Goal: Transaction & Acquisition: Purchase product/service

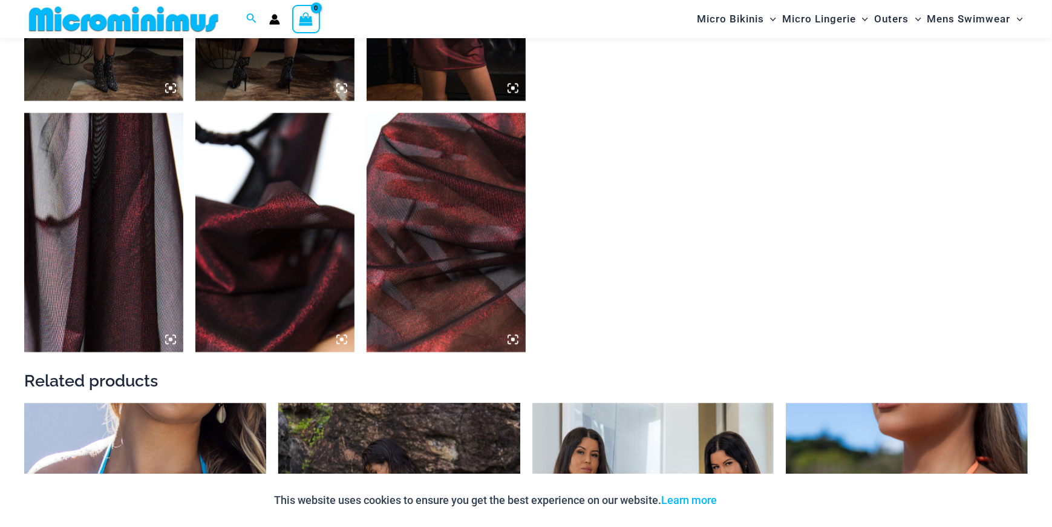
scroll to position [1264, 0]
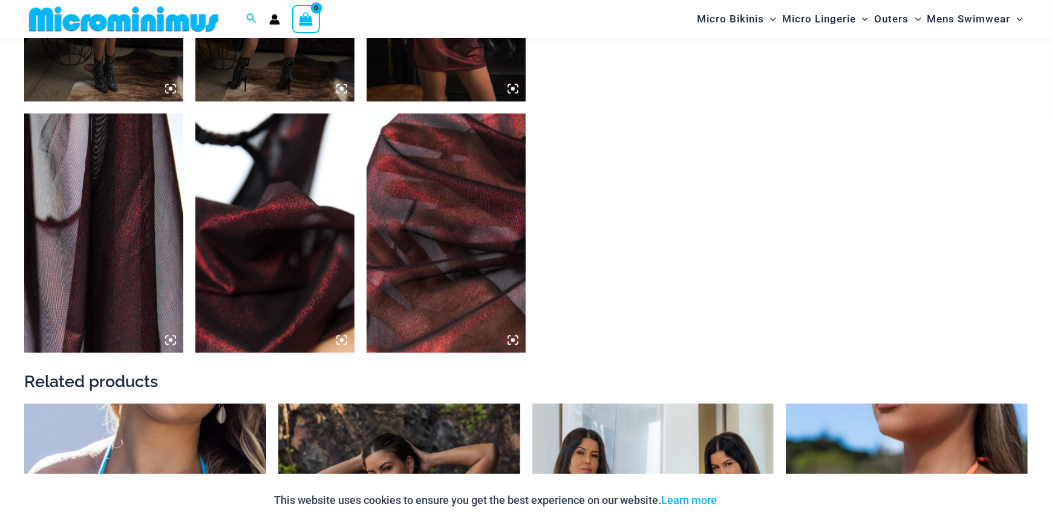
click at [448, 218] on img at bounding box center [446, 232] width 159 height 239
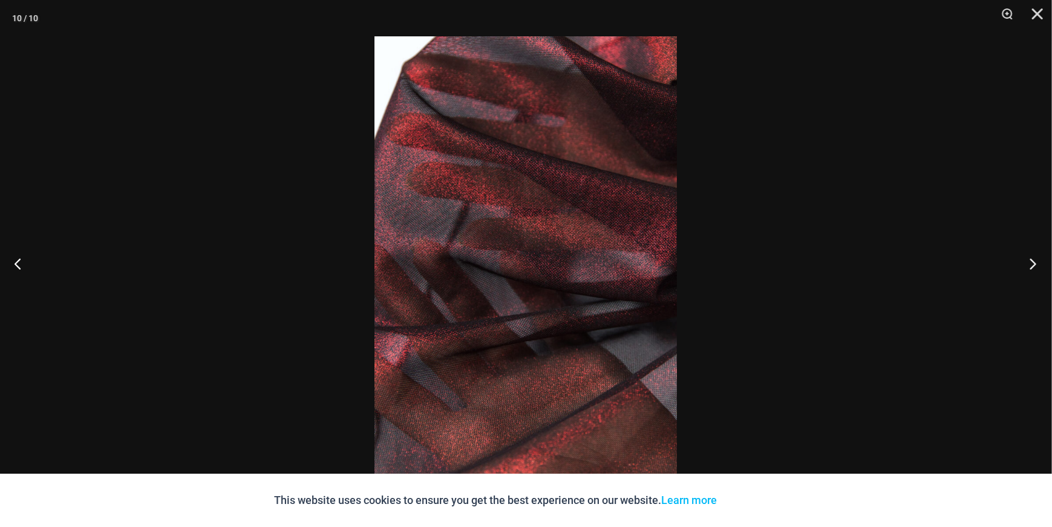
click at [1030, 261] on button "Next" at bounding box center [1029, 263] width 45 height 61
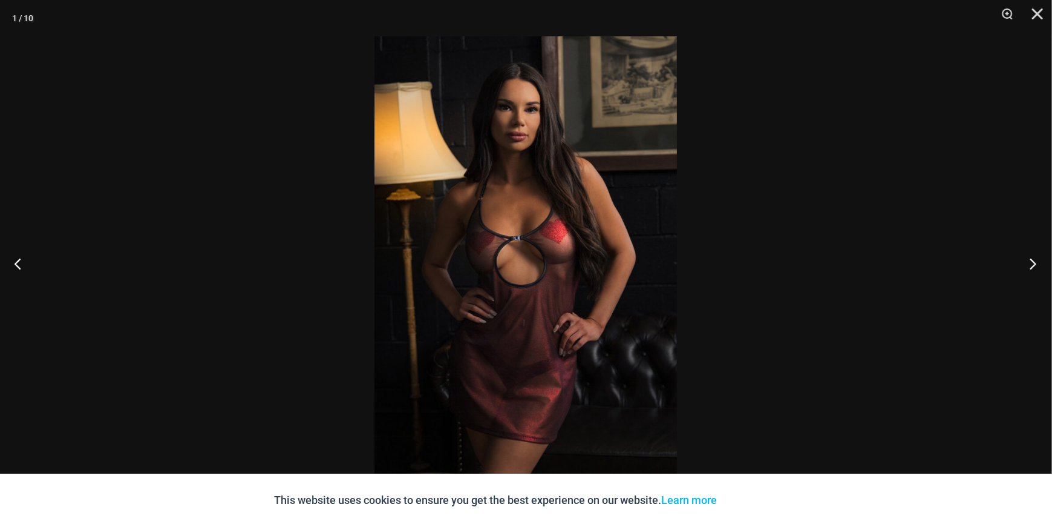
click at [1030, 261] on button "Next" at bounding box center [1029, 263] width 45 height 61
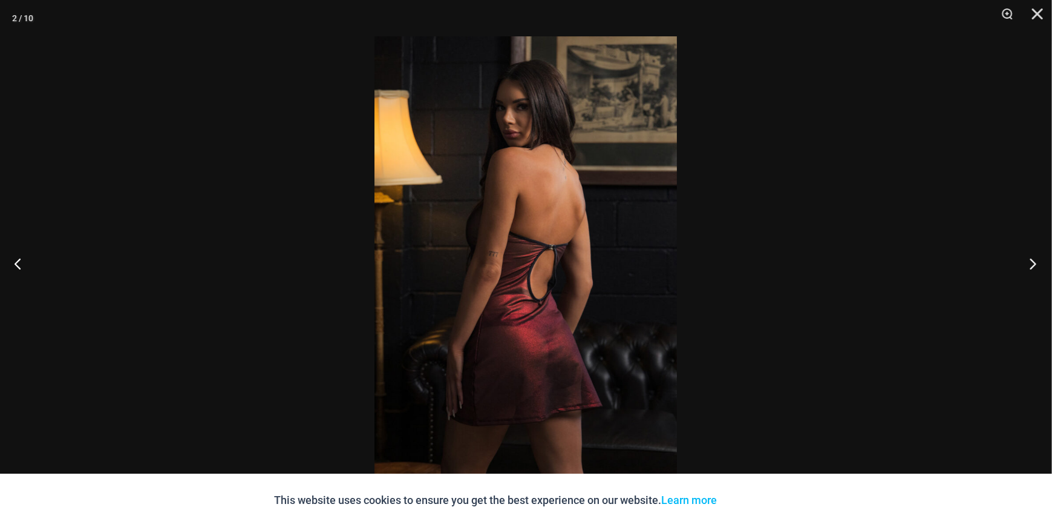
click at [1030, 261] on button "Next" at bounding box center [1029, 263] width 45 height 61
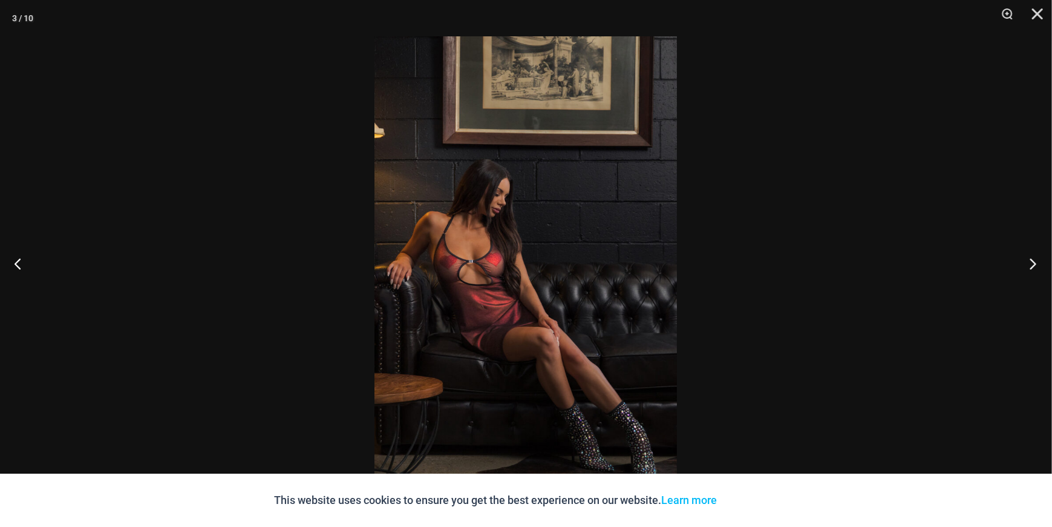
click at [1030, 261] on button "Next" at bounding box center [1029, 263] width 45 height 61
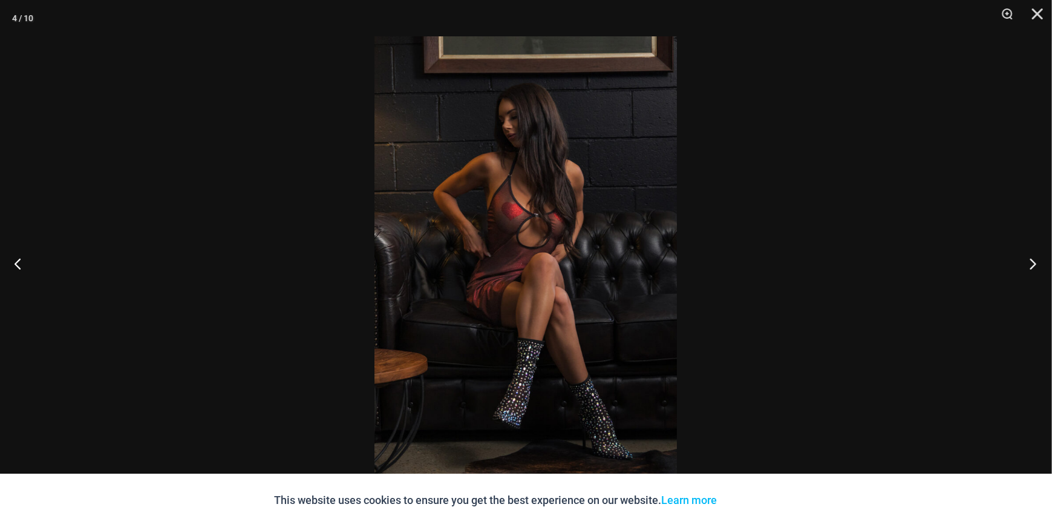
click at [1030, 261] on button "Next" at bounding box center [1029, 263] width 45 height 61
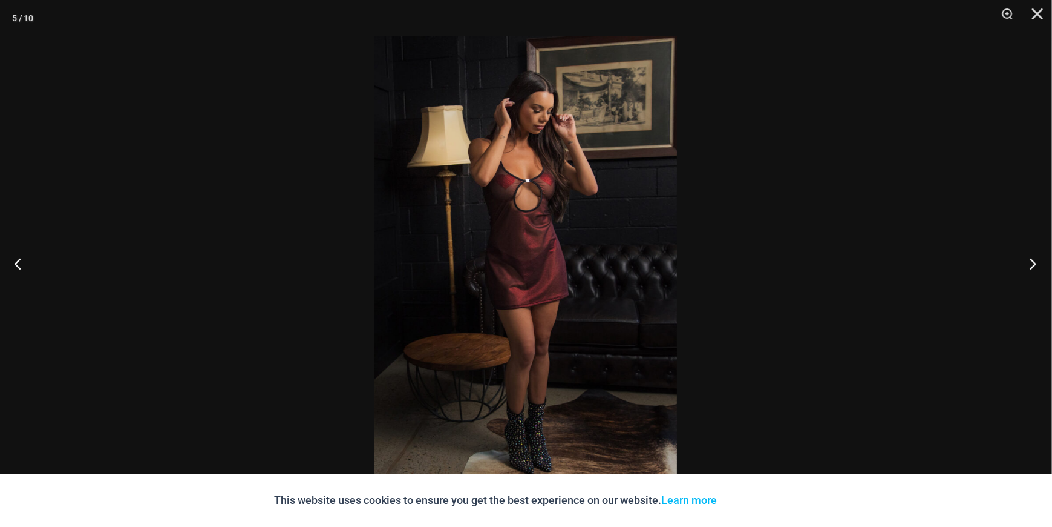
click at [1030, 261] on button "Next" at bounding box center [1029, 263] width 45 height 61
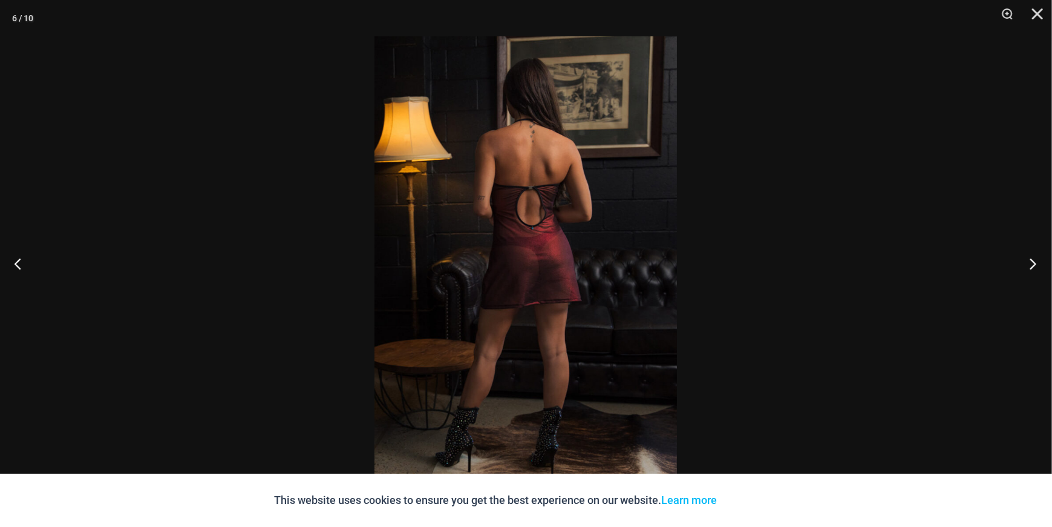
click at [1026, 258] on button "Next" at bounding box center [1029, 263] width 45 height 61
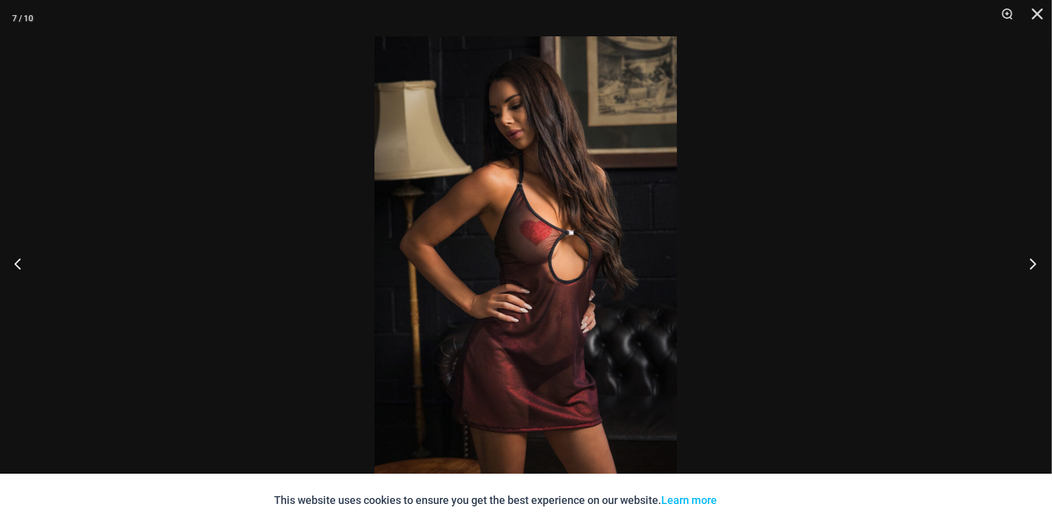
click at [1026, 258] on button "Next" at bounding box center [1029, 263] width 45 height 61
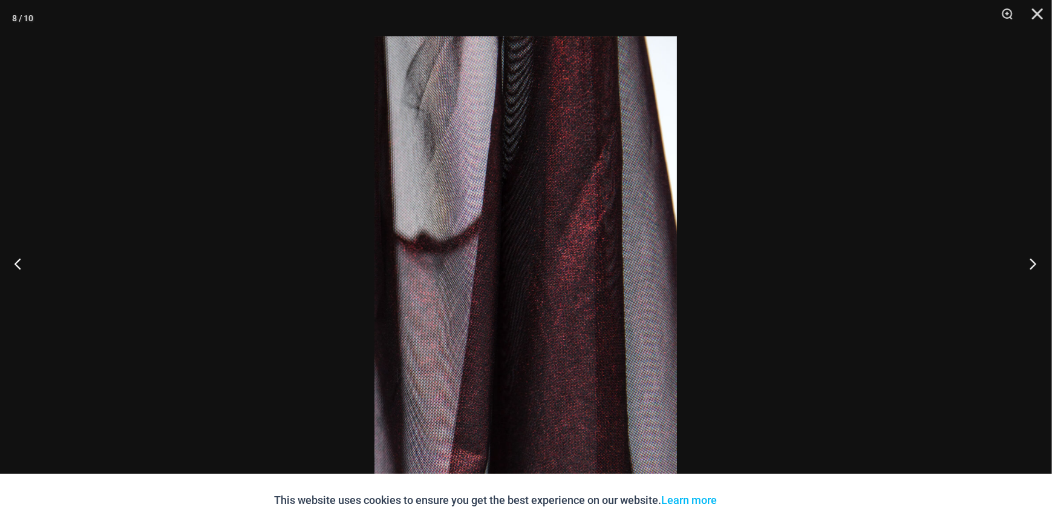
click at [1026, 258] on button "Next" at bounding box center [1029, 263] width 45 height 61
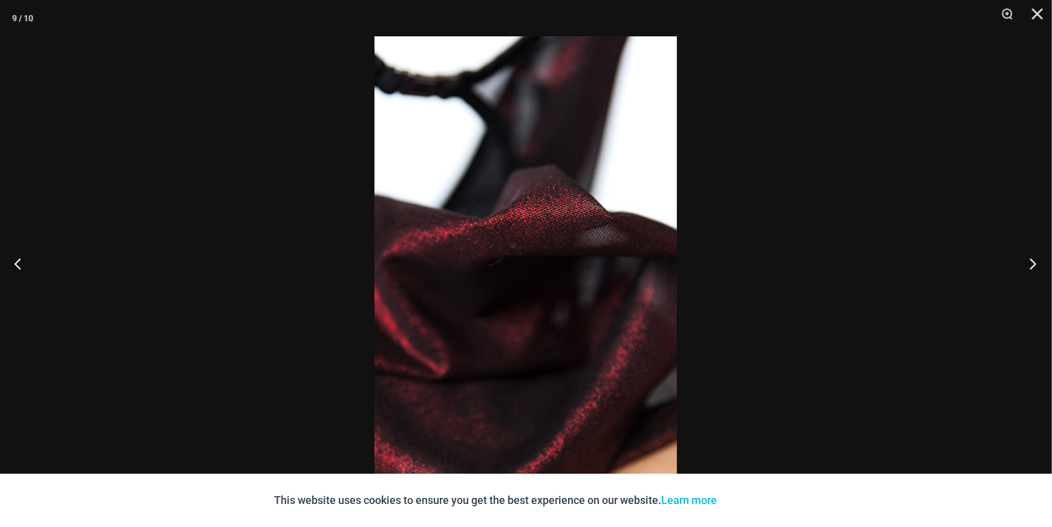
click at [1026, 258] on button "Next" at bounding box center [1029, 263] width 45 height 61
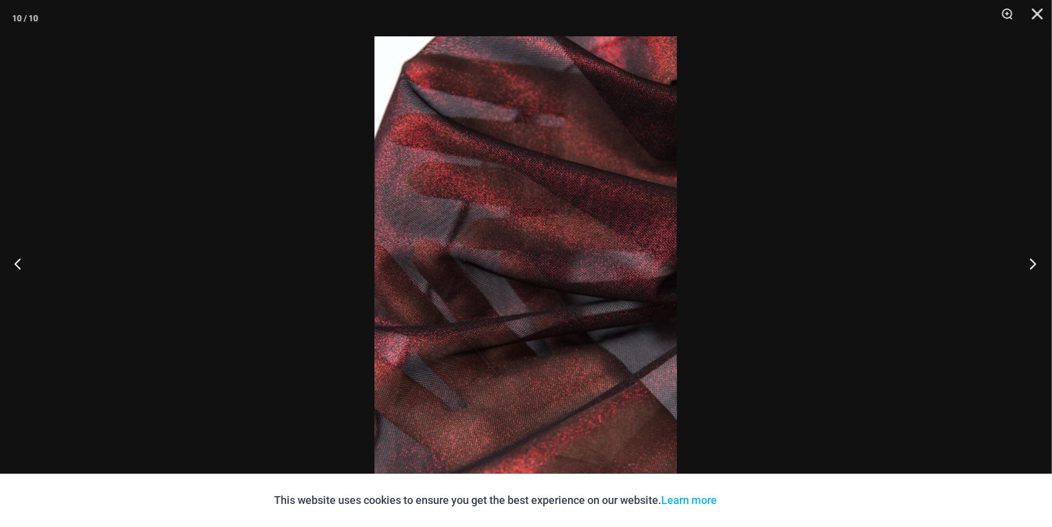
click at [1026, 258] on button "Next" at bounding box center [1029, 263] width 45 height 61
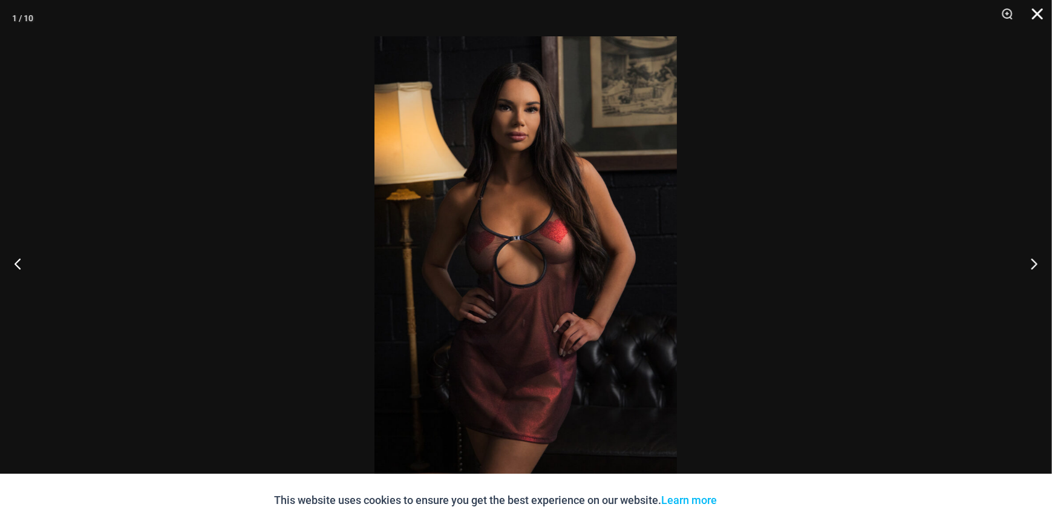
click at [1039, 9] on button "Close" at bounding box center [1034, 18] width 30 height 36
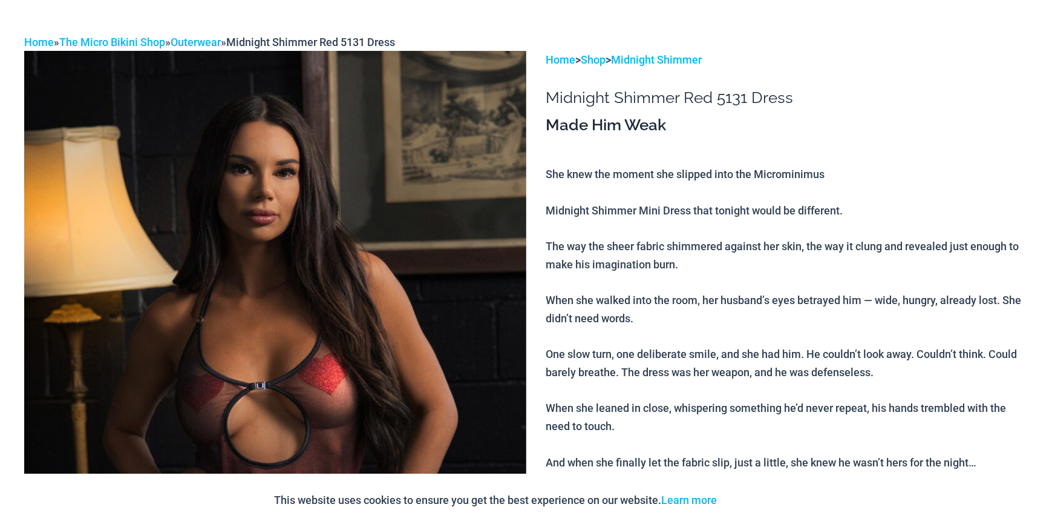
scroll to position [0, 0]
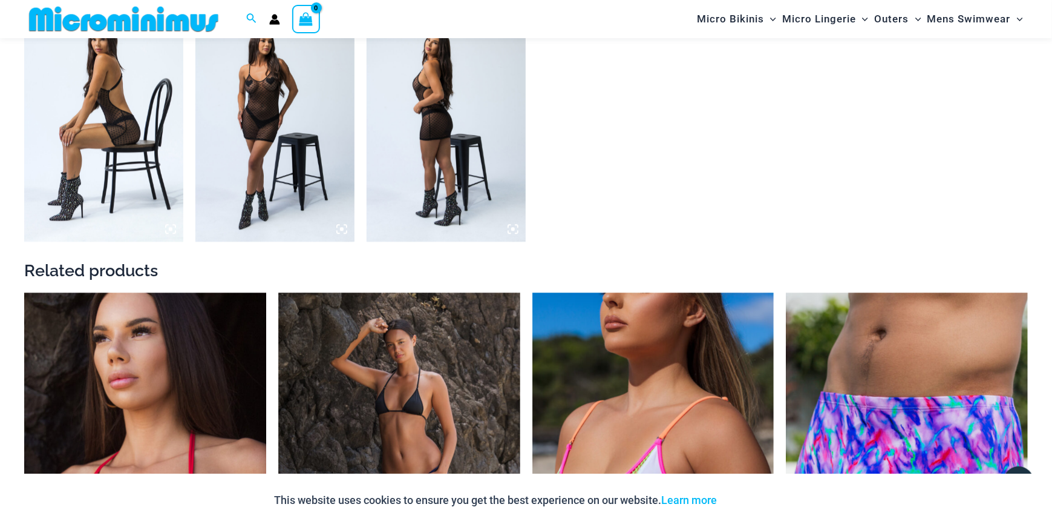
scroll to position [1686, 0]
